Goal: Information Seeking & Learning: Learn about a topic

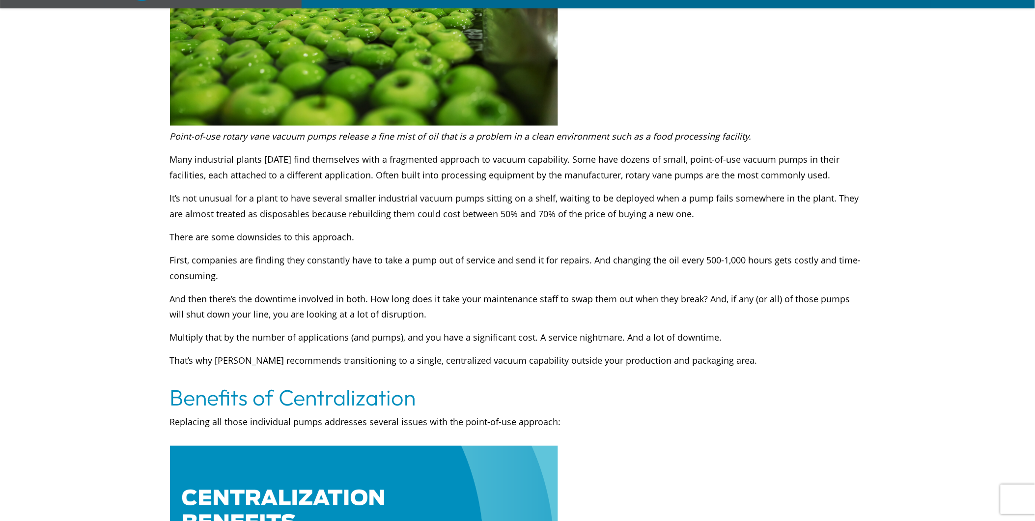
scroll to position [382, 0]
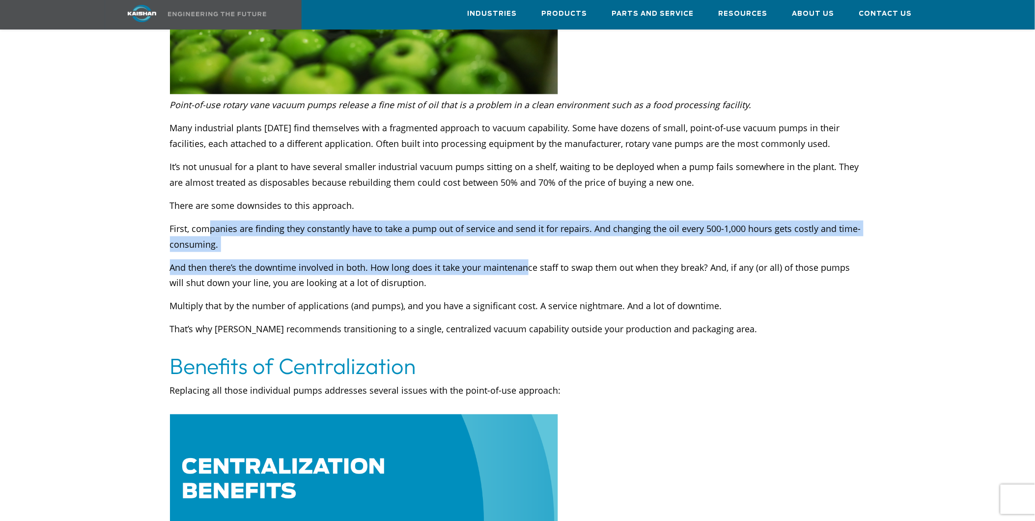
drag, startPoint x: 209, startPoint y: 207, endPoint x: 526, endPoint y: 252, distance: 320.5
click at [526, 252] on div "Point-of-use rotary vane vacuum pumps release a fine mist of oil that is a prob…" at bounding box center [518, 225] width 696 height 256
click at [526, 259] on p "And then there’s the downtime involved in both. How long does it take your main…" at bounding box center [518, 274] width 696 height 31
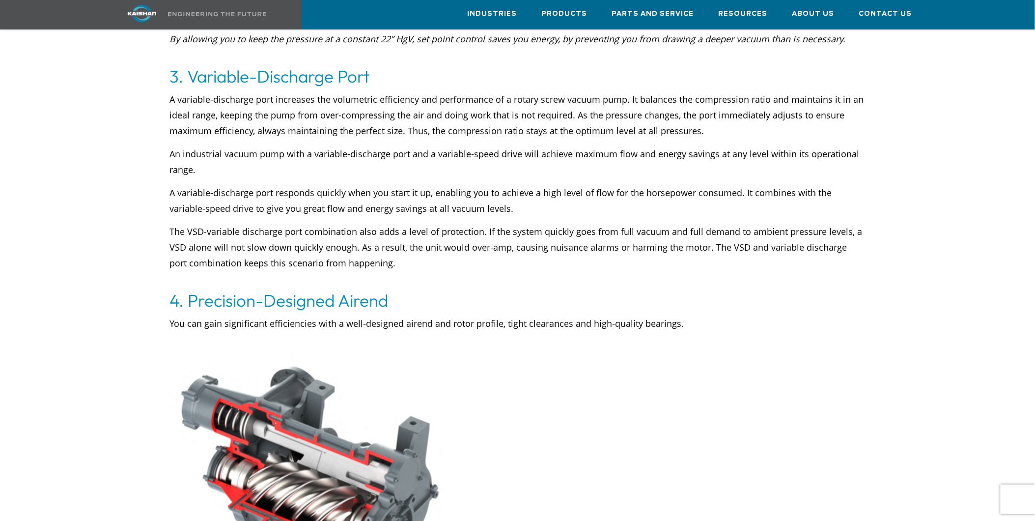
scroll to position [2893, 0]
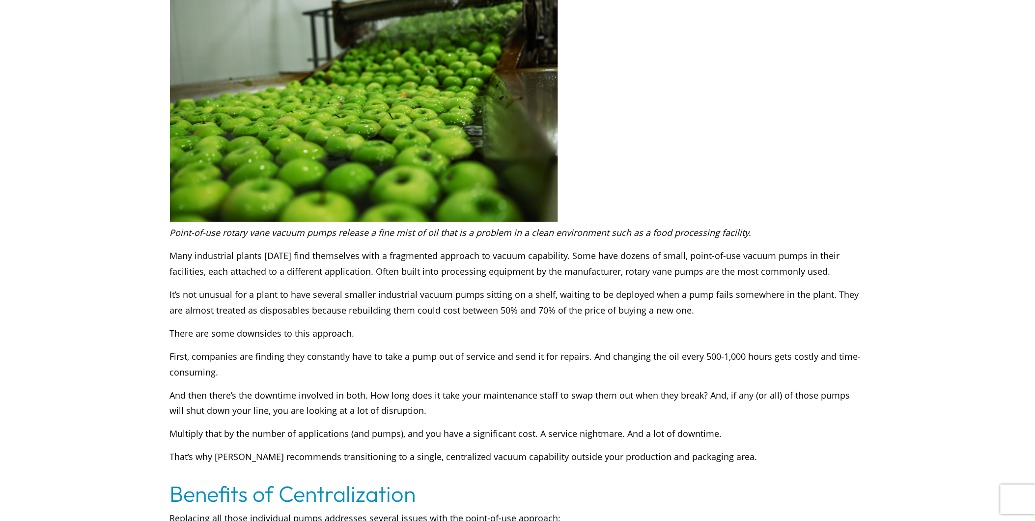
scroll to position [0, 0]
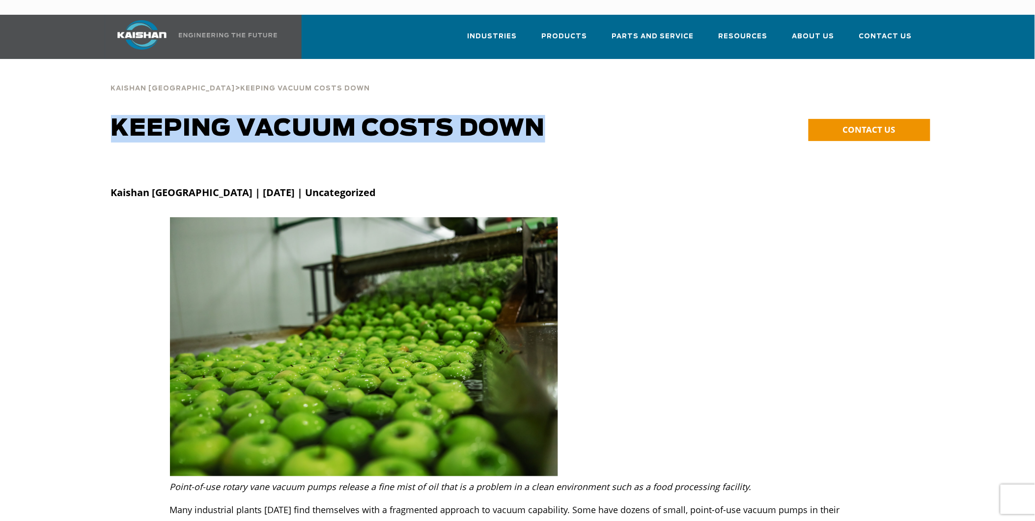
drag, startPoint x: 546, startPoint y: 113, endPoint x: 115, endPoint y: 119, distance: 431.4
click at [115, 119] on h1 "Keeping Vacuum Costs Down" at bounding box center [414, 129] width 607 height 28
drag, startPoint x: 115, startPoint y: 119, endPoint x: 279, endPoint y: 74, distance: 170.1
click at [281, 85] on span "Keeping Vacuum Costs Down" at bounding box center [306, 88] width 130 height 6
